Goal: Task Accomplishment & Management: Use online tool/utility

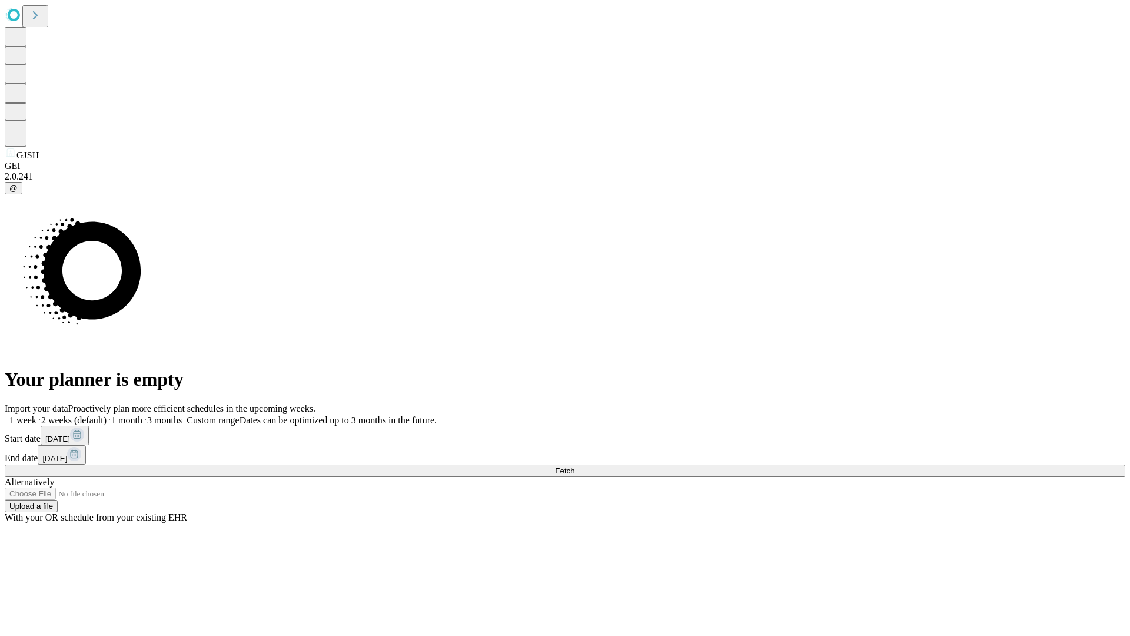
click at [575, 466] on span "Fetch" at bounding box center [564, 470] width 19 height 9
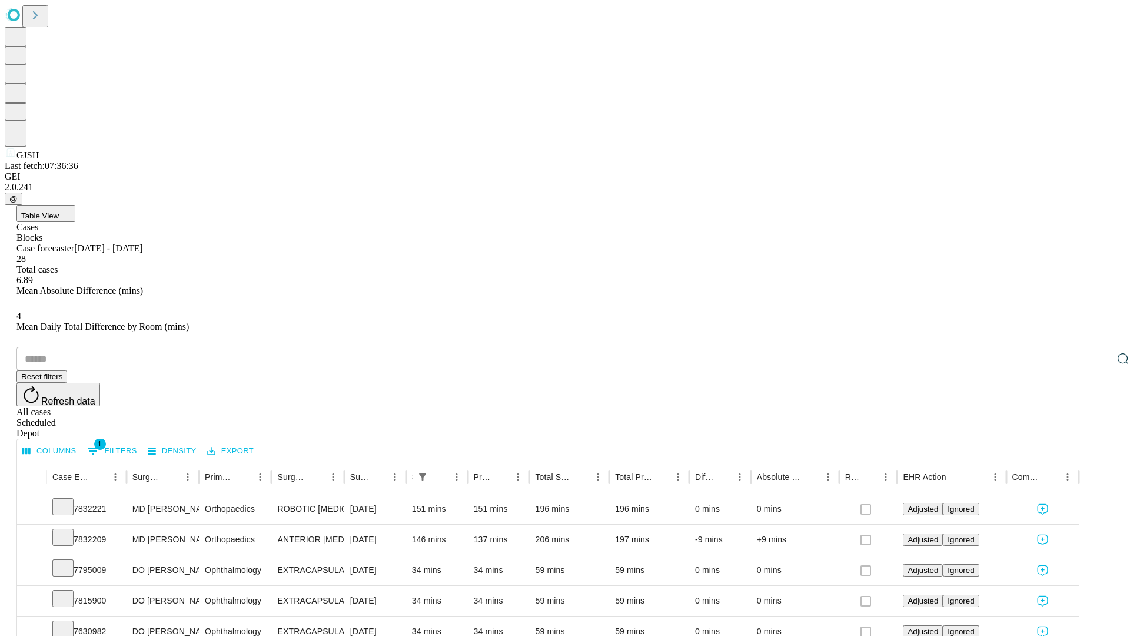
click at [59, 211] on span "Table View" at bounding box center [40, 215] width 38 height 9
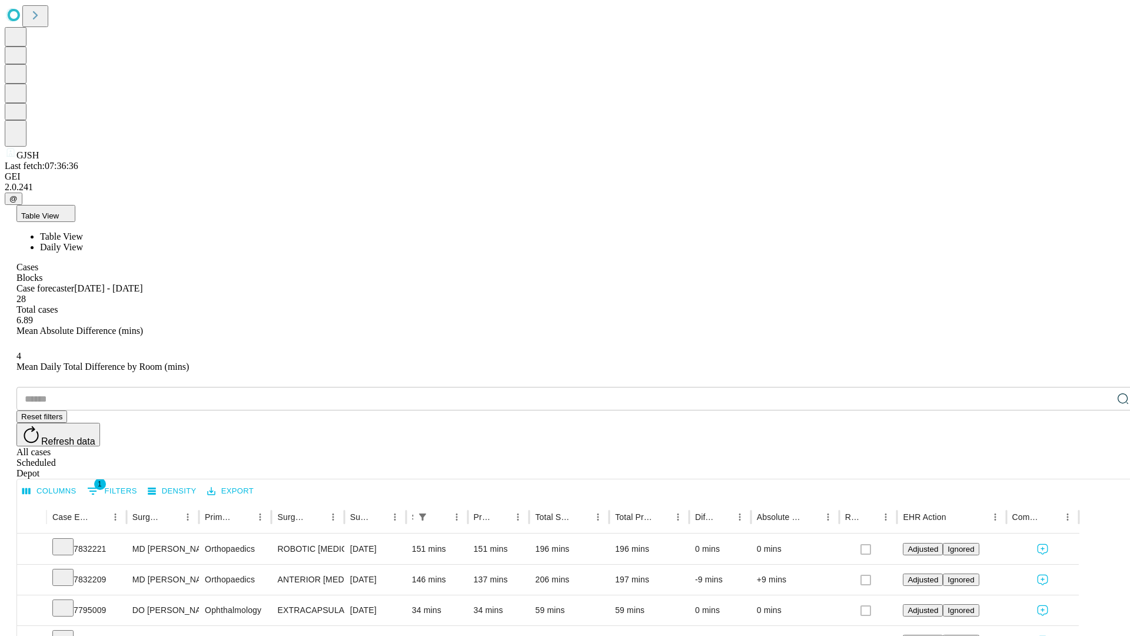
click at [83, 242] on span "Daily View" at bounding box center [61, 247] width 43 height 10
